Goal: Find specific page/section: Find specific page/section

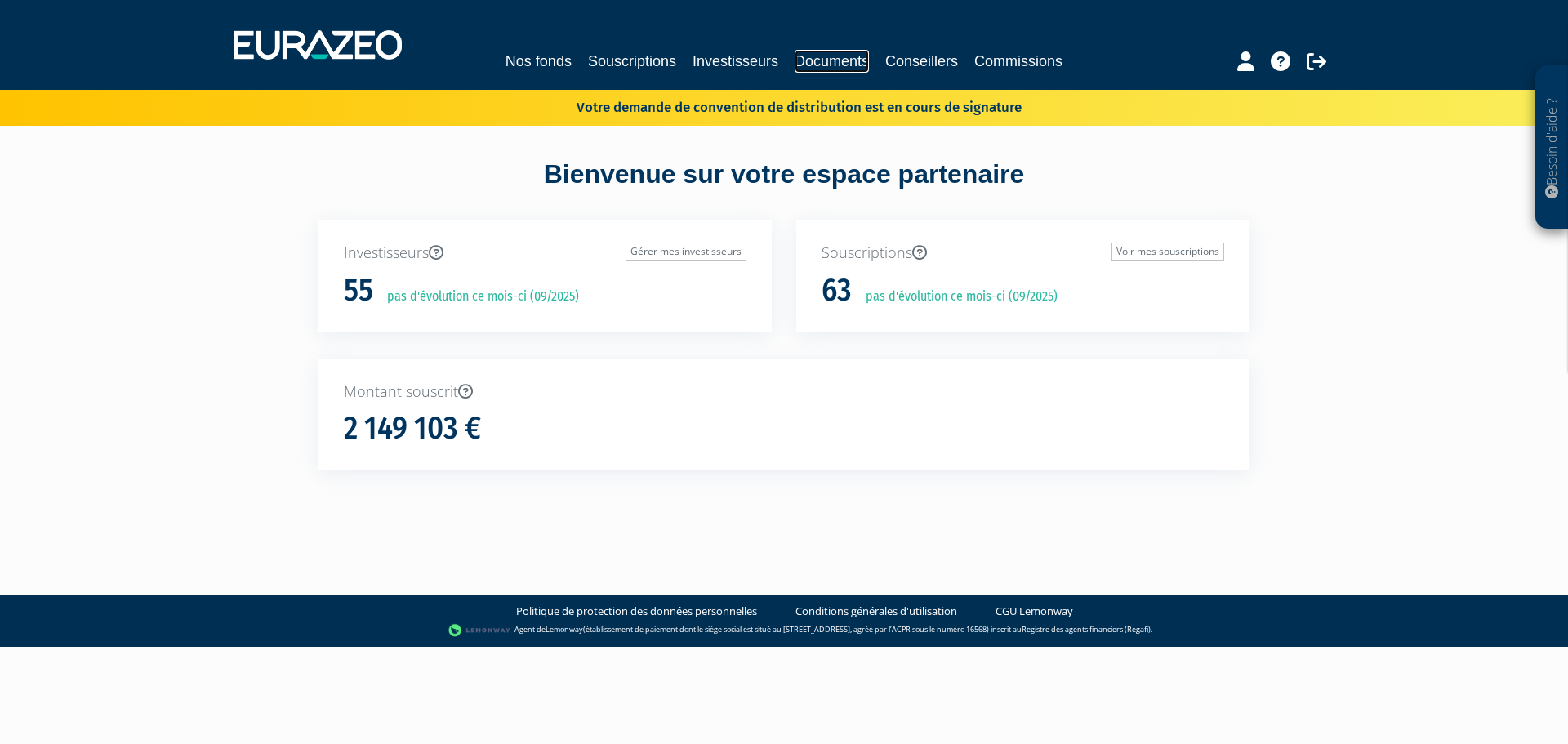
click at [833, 58] on link "Documents" at bounding box center [832, 61] width 74 height 23
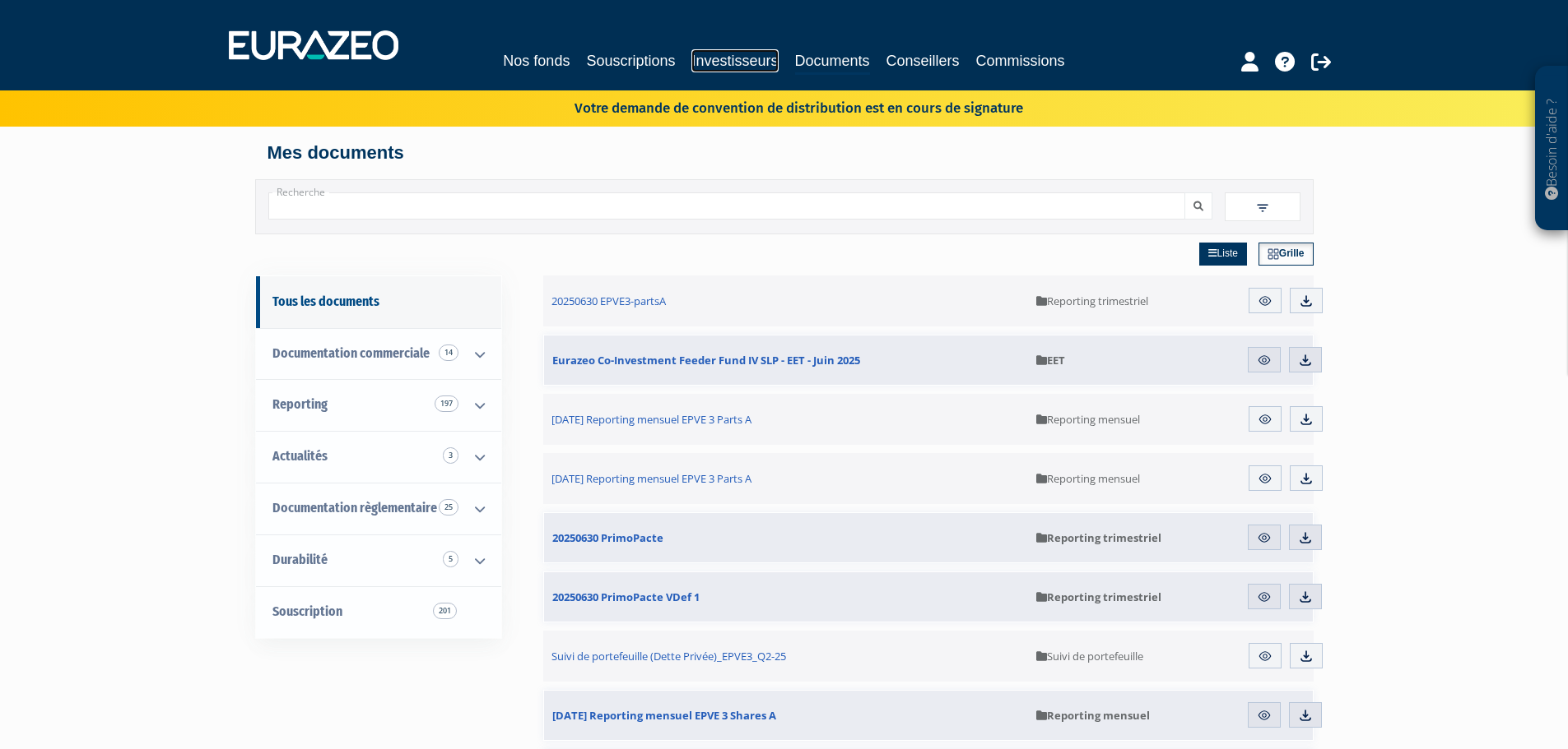
click at [730, 64] on link "Investisseurs" at bounding box center [735, 61] width 87 height 23
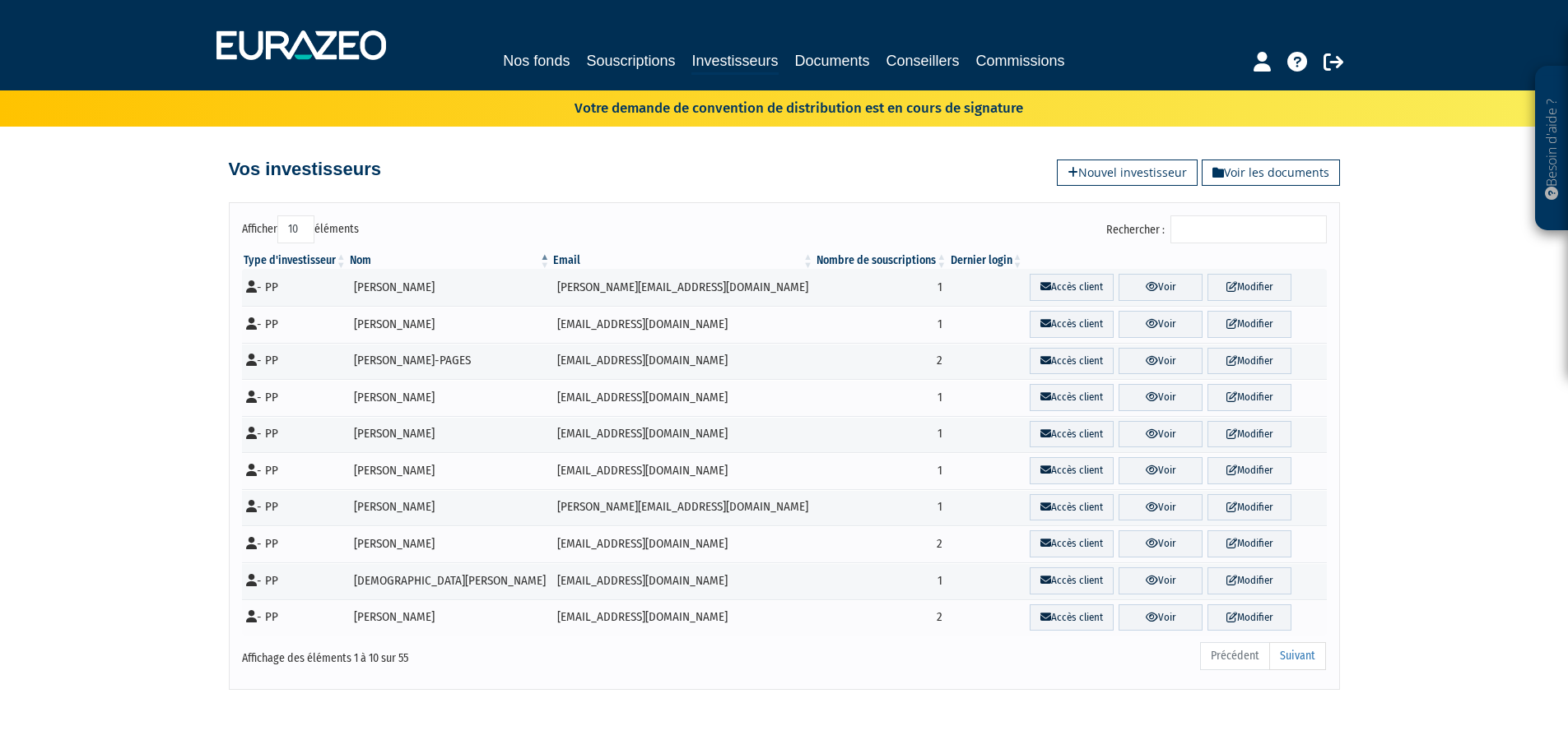
click at [1235, 227] on input "Rechercher :" at bounding box center [1249, 229] width 157 height 28
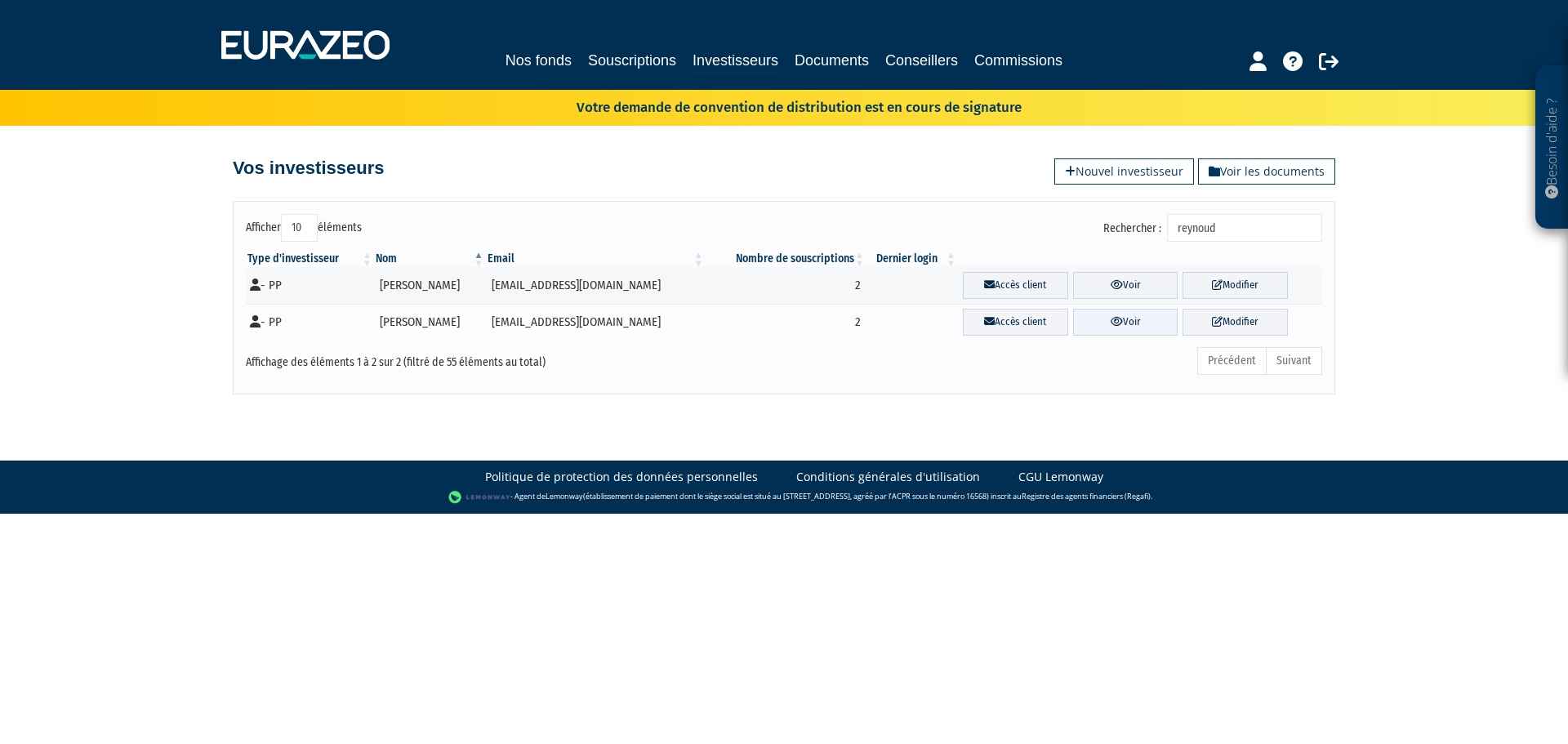
type input "reynoud"
click at [1128, 319] on link "Voir" at bounding box center [1125, 322] width 105 height 27
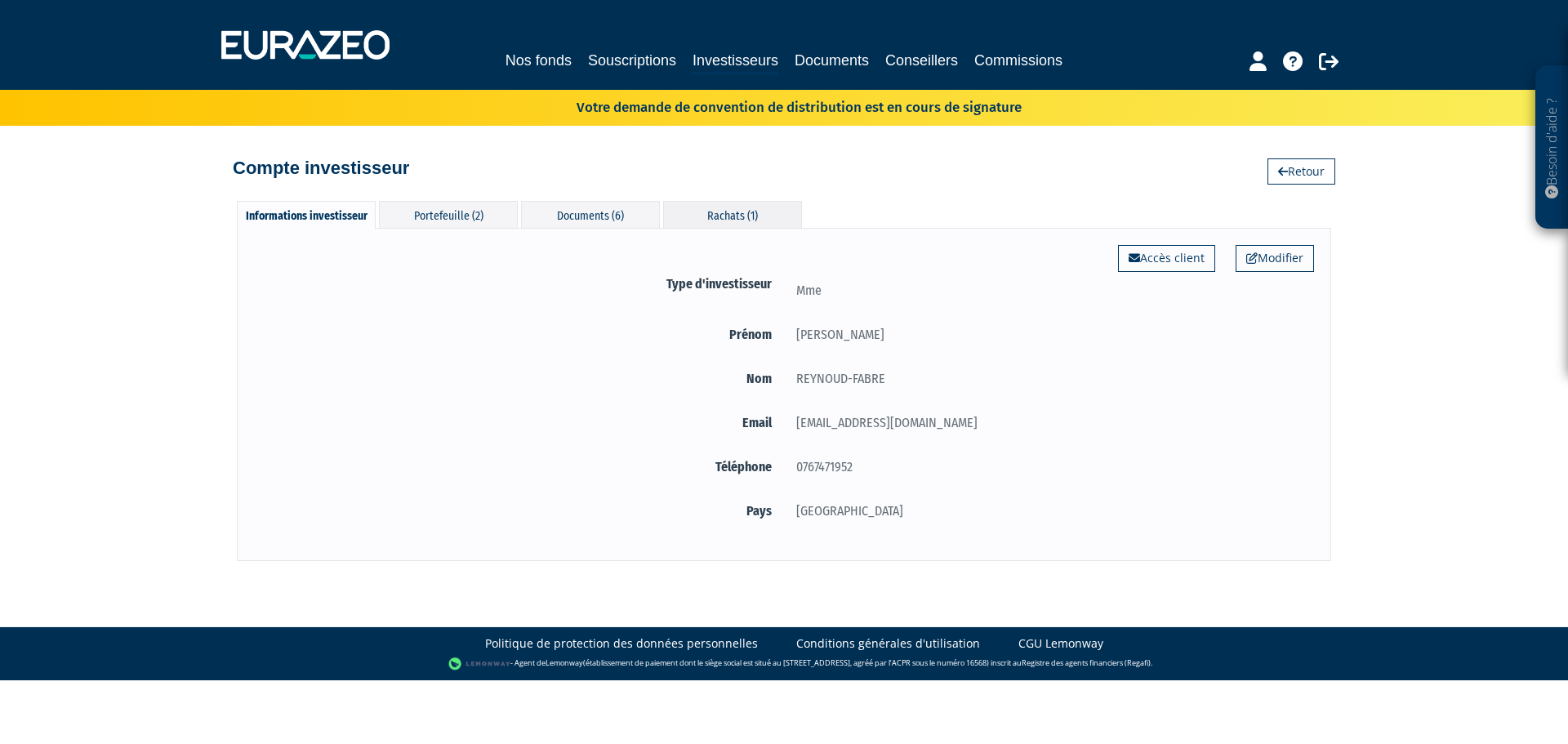
click at [750, 213] on div "Rachats (1)" at bounding box center [733, 214] width 139 height 27
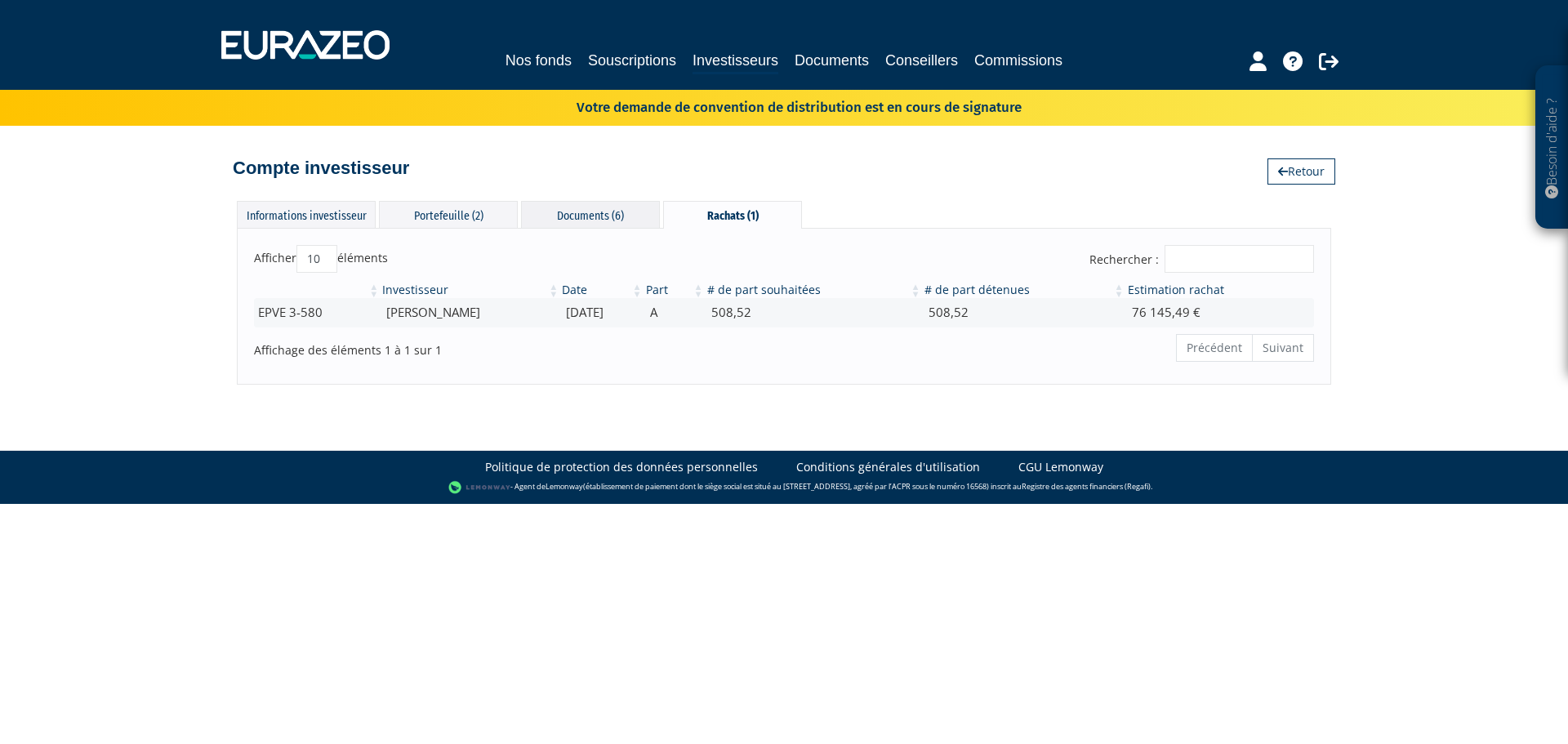
click at [608, 226] on div "Documents (6)" at bounding box center [590, 214] width 139 height 27
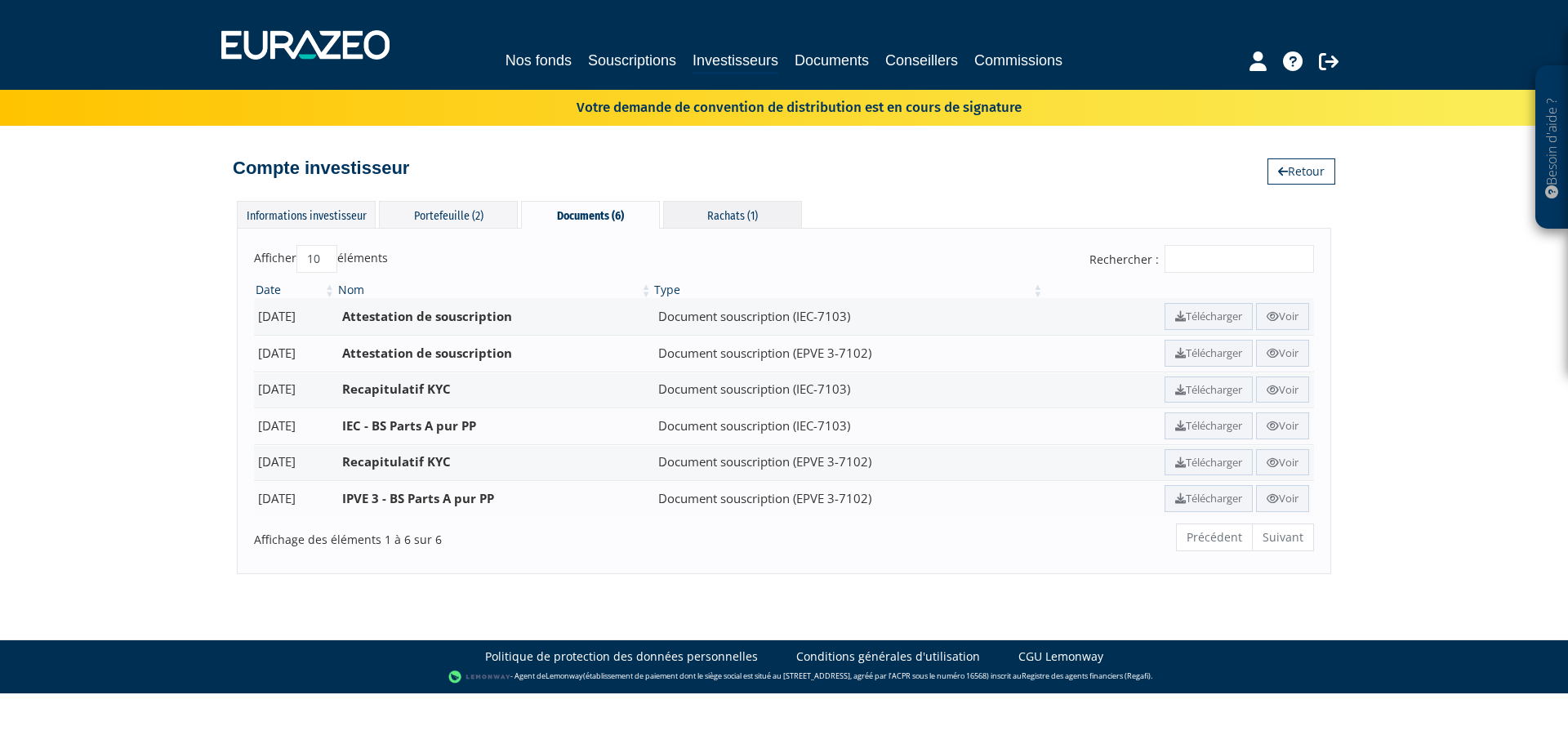
click at [757, 223] on div "Rachats (1)" at bounding box center [733, 214] width 139 height 27
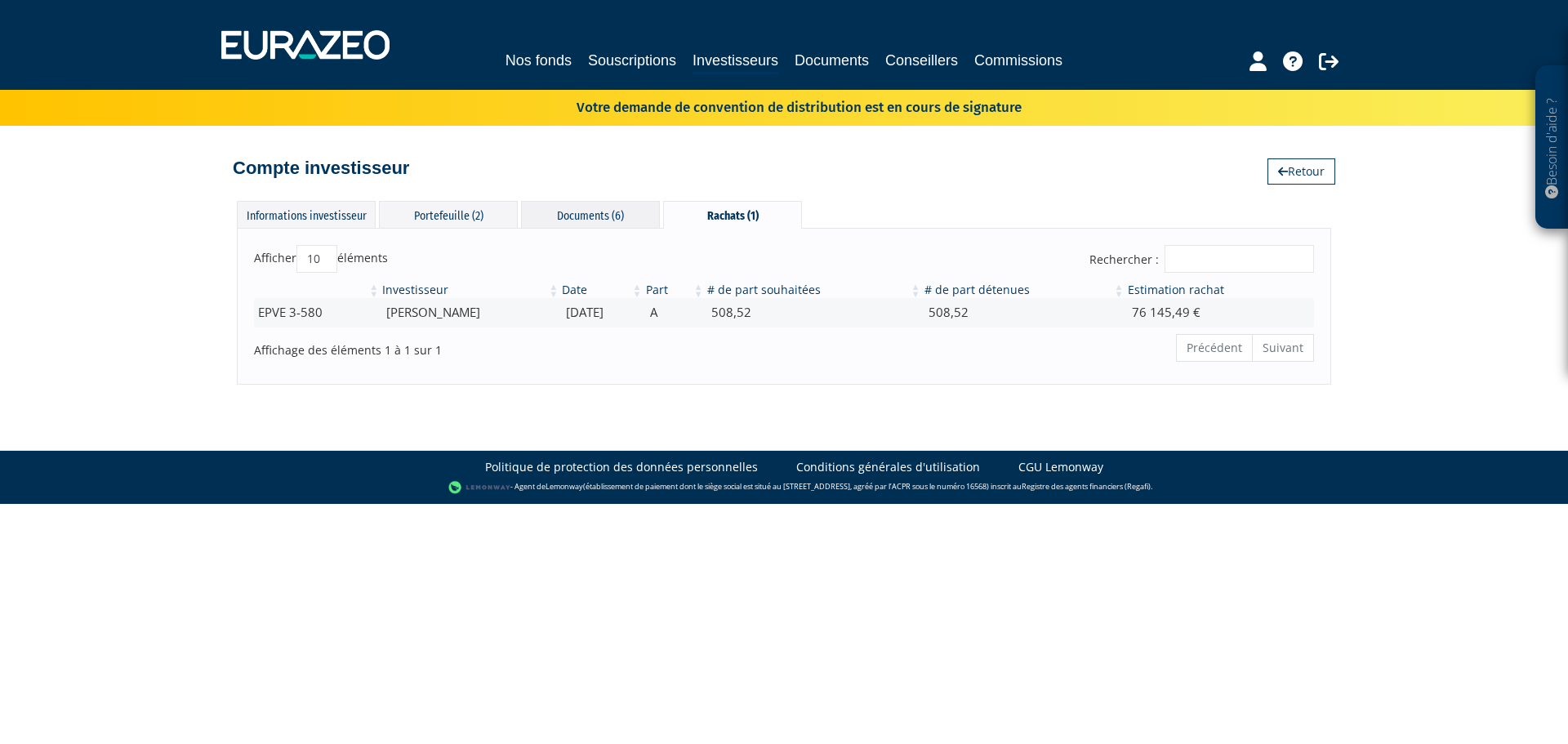
click at [591, 222] on div "Documents (6)" at bounding box center [590, 214] width 139 height 27
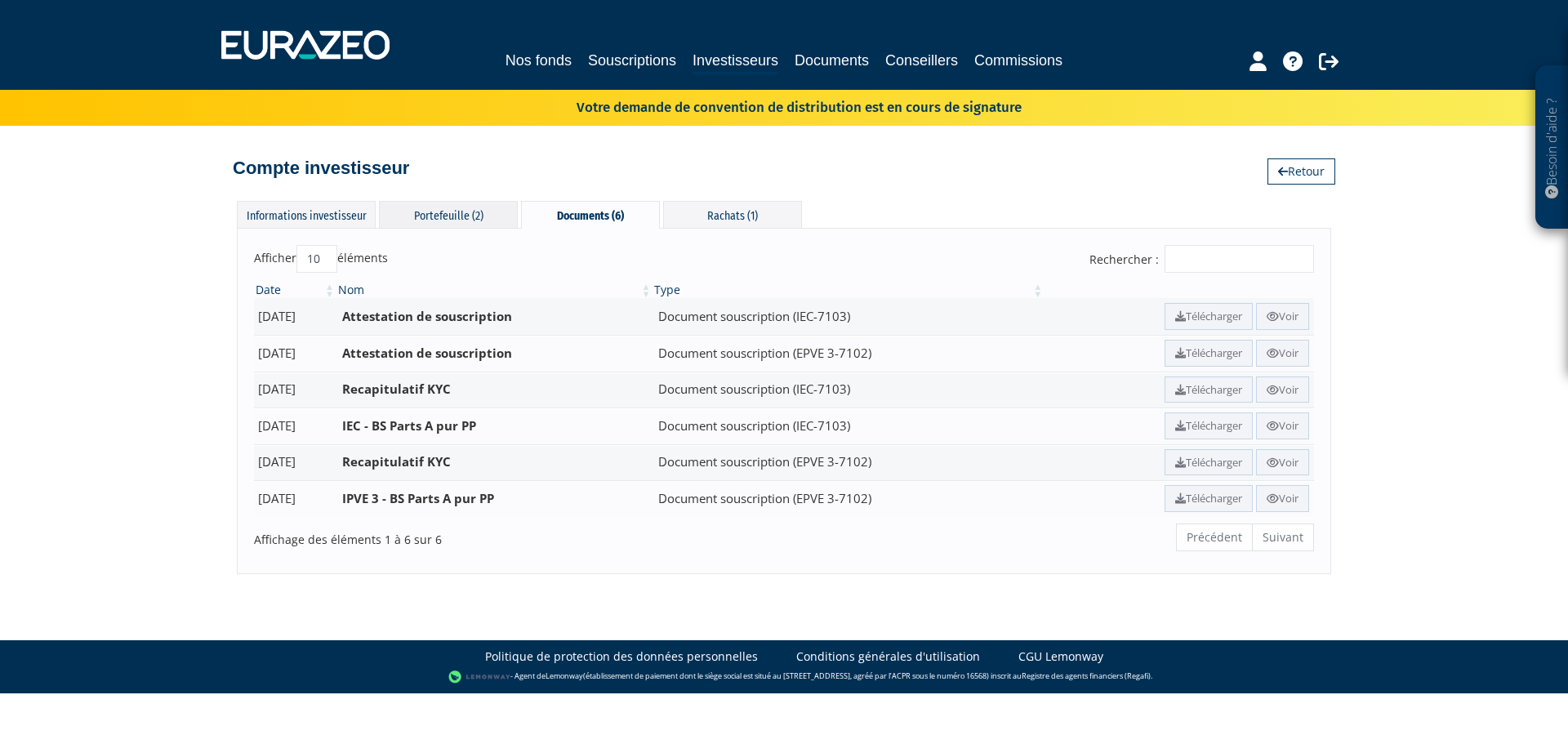
click at [397, 217] on div "Portefeuille (2)" at bounding box center [449, 214] width 139 height 27
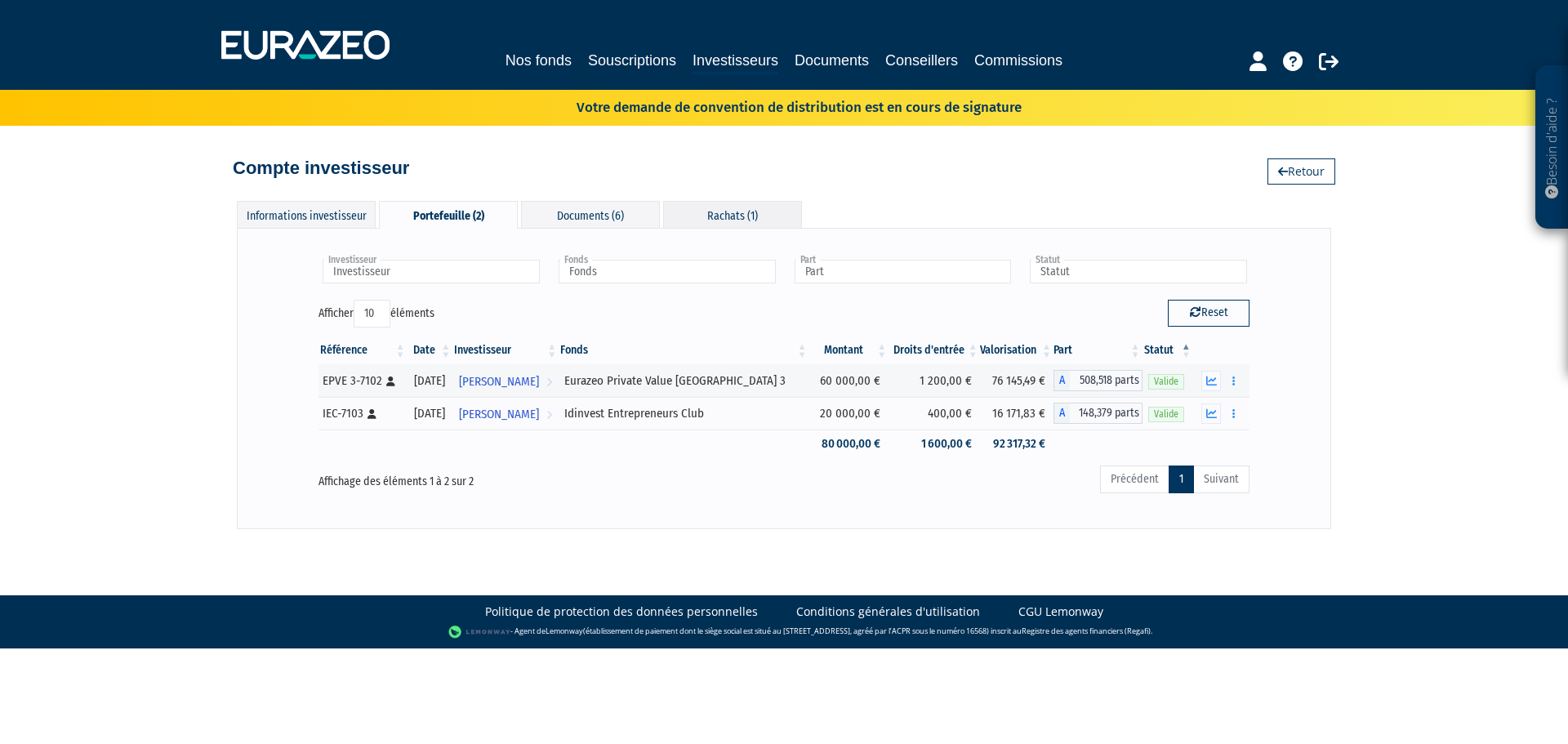
click at [751, 223] on div "Rachats (1)" at bounding box center [733, 214] width 139 height 27
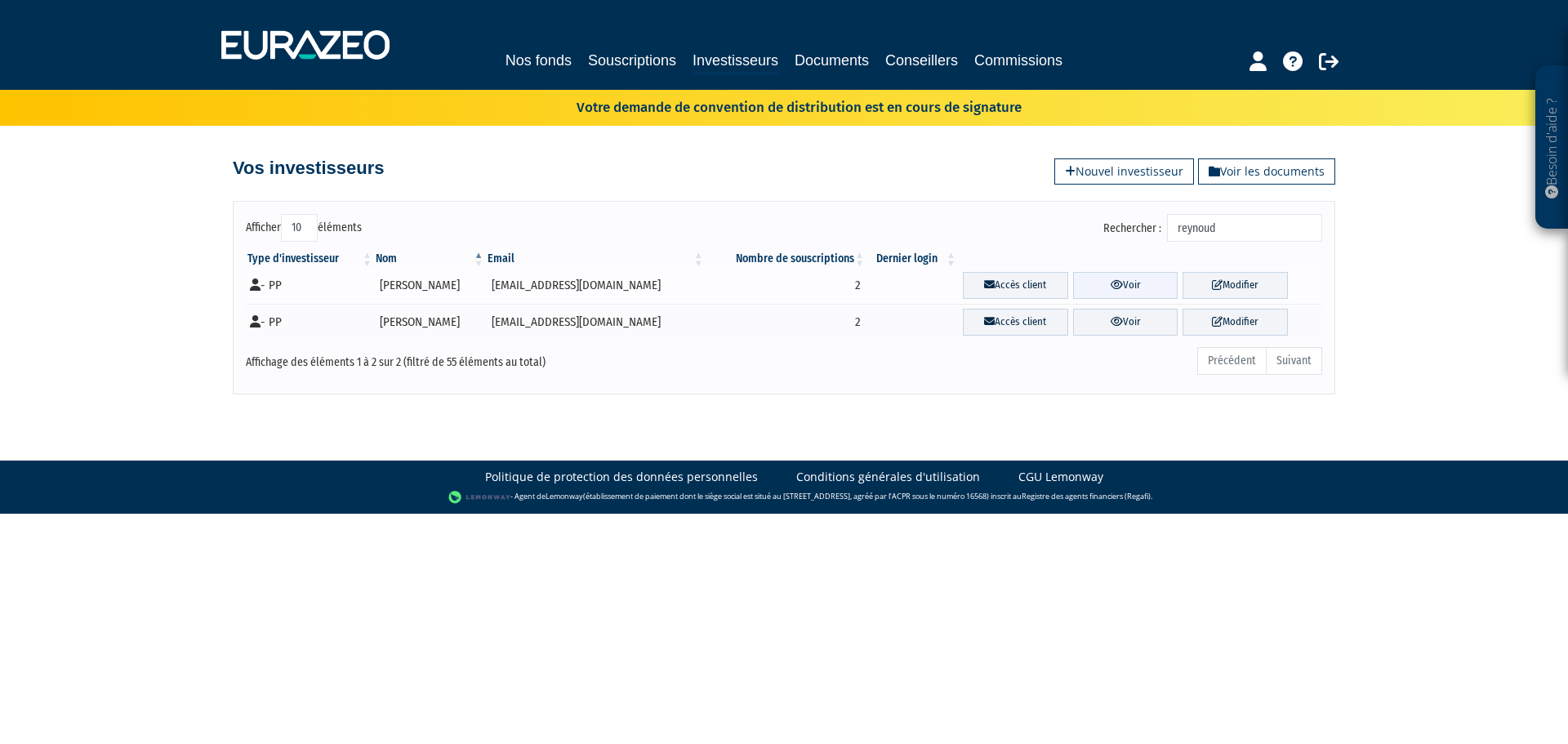
click at [1128, 279] on link "Voir" at bounding box center [1125, 285] width 105 height 27
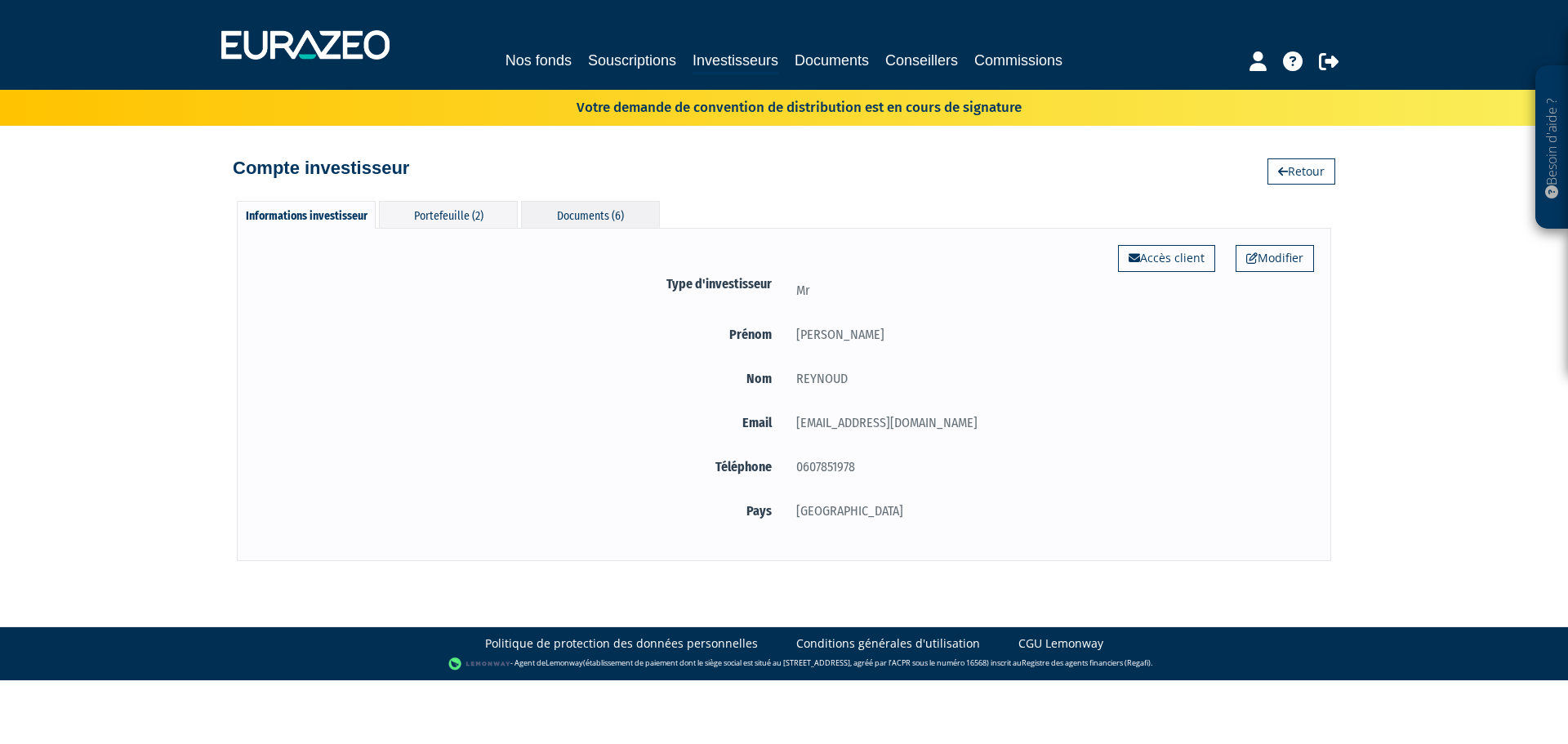
click at [596, 203] on div "Documents (6)" at bounding box center [590, 214] width 139 height 27
